Goal: Information Seeking & Learning: Learn about a topic

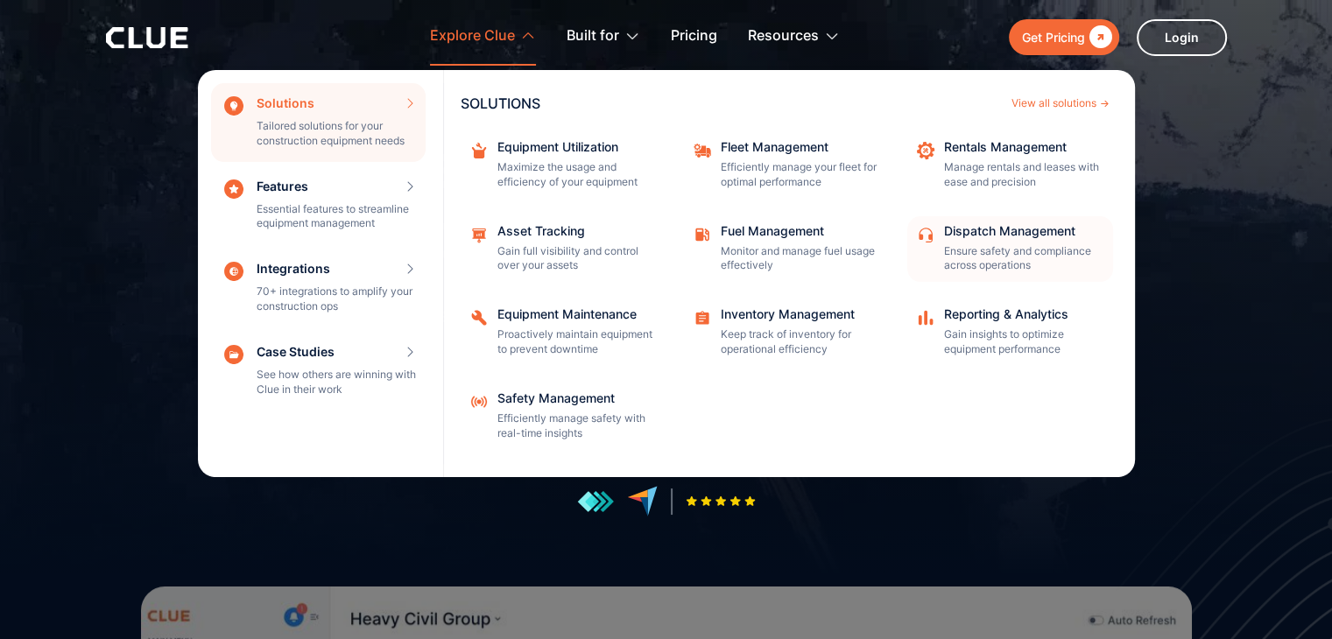
click at [966, 243] on div "Dispatch Management Ensure safety and compliance across operations" at bounding box center [1023, 249] width 158 height 49
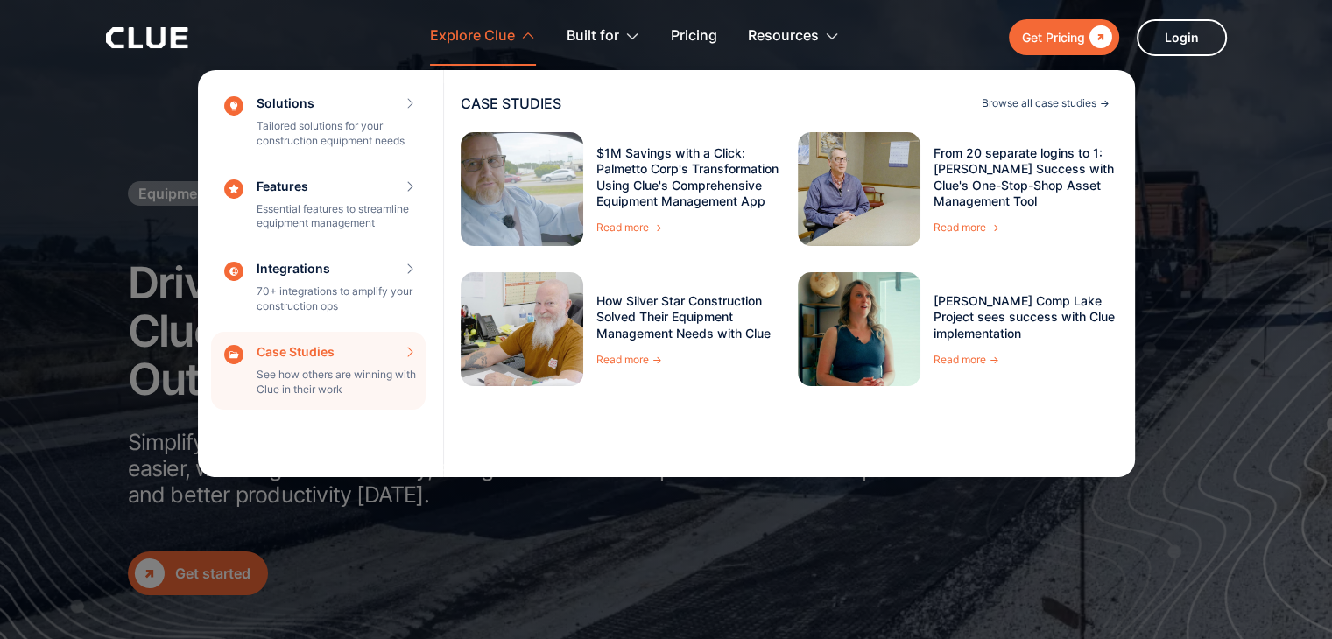
click at [1067, 102] on div "Browse all case studies" at bounding box center [1039, 103] width 115 height 11
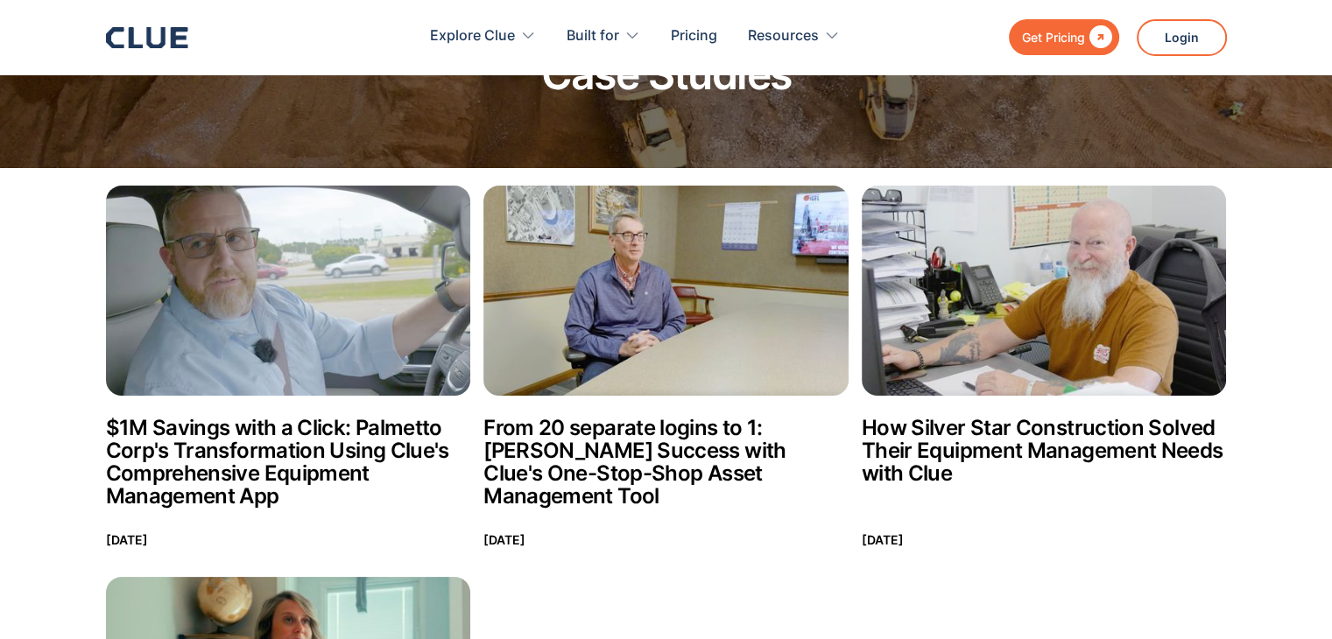
scroll to position [84, 0]
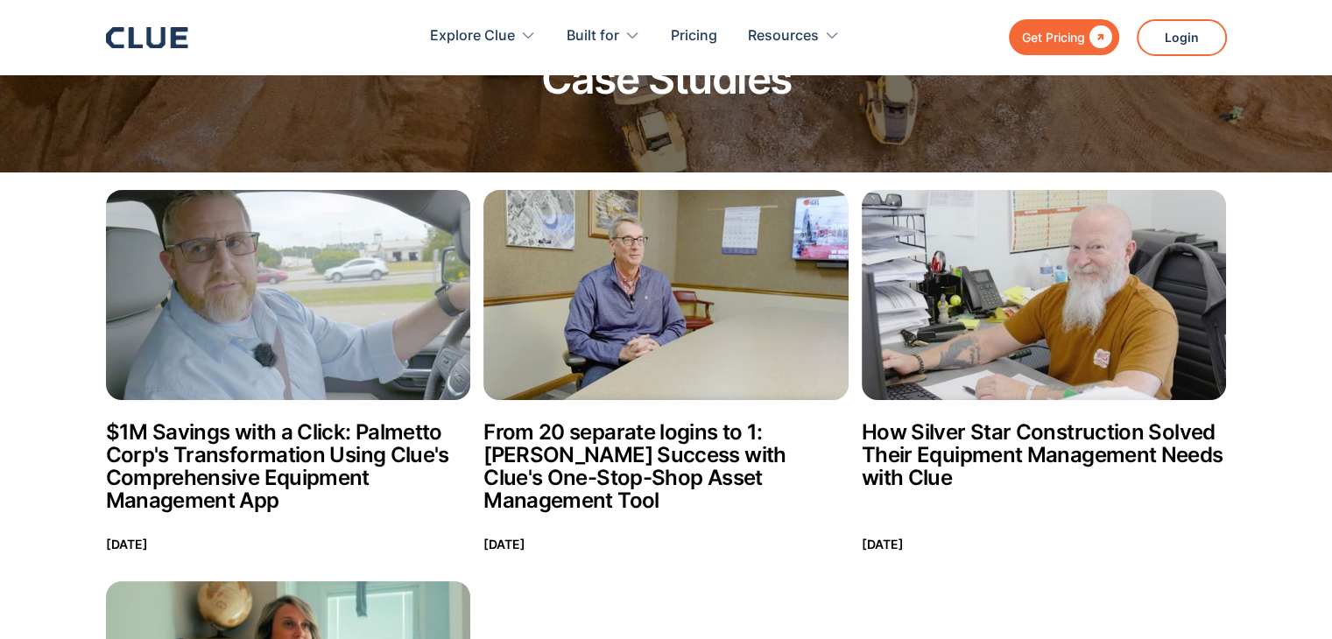
click at [679, 295] on img at bounding box center [665, 295] width 365 height 210
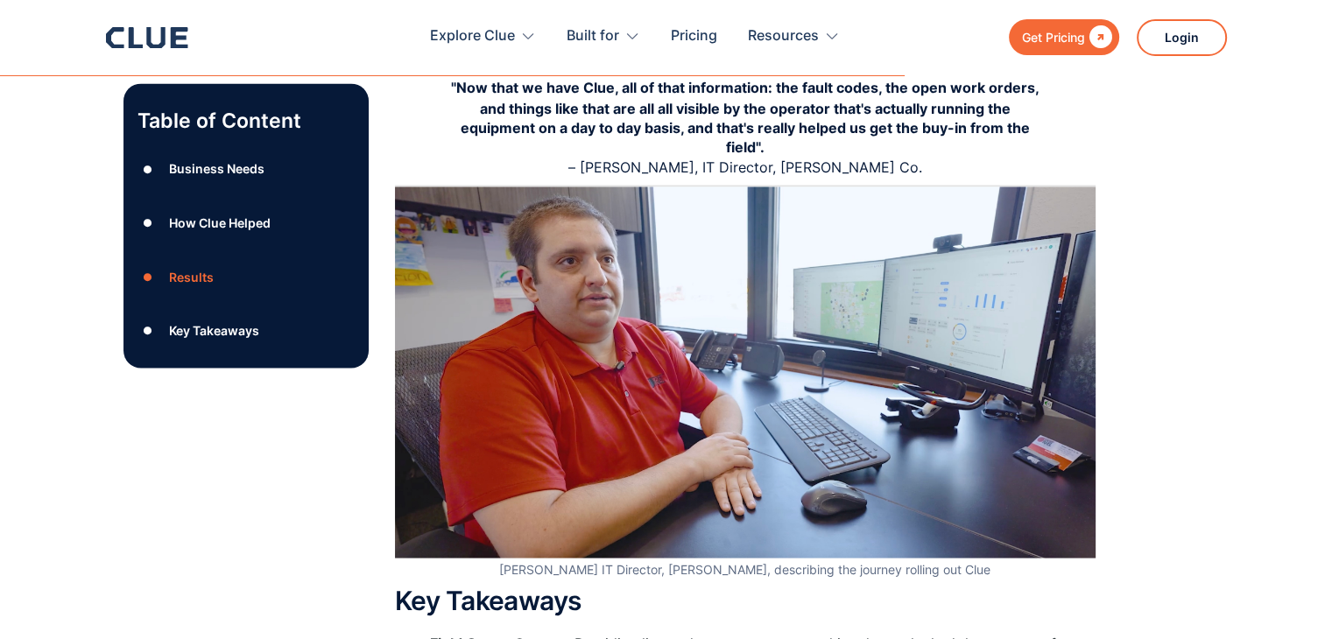
drag, startPoint x: 1337, startPoint y: 46, endPoint x: 1316, endPoint y: 352, distance: 306.3
